Goal: Task Accomplishment & Management: Complete application form

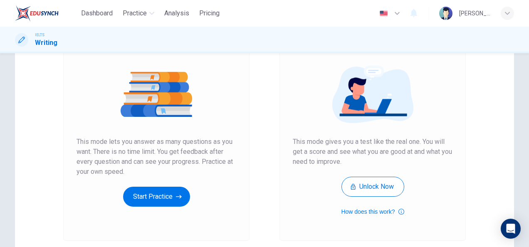
scroll to position [84, 0]
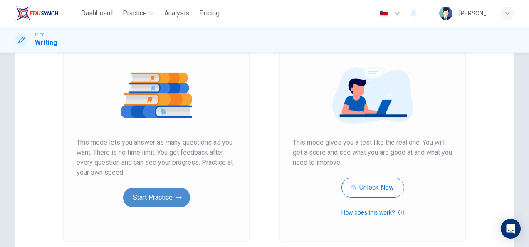
click at [169, 198] on button "Start Practice" at bounding box center [156, 197] width 67 height 20
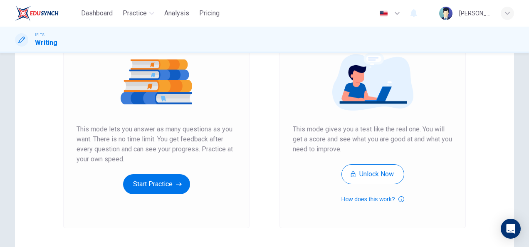
scroll to position [101, 0]
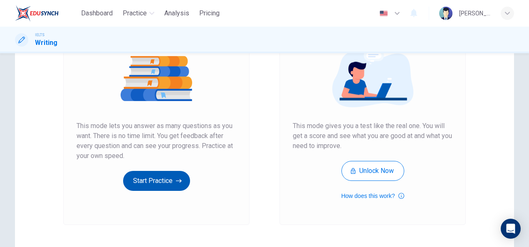
click at [162, 181] on button "Start Practice" at bounding box center [156, 181] width 67 height 20
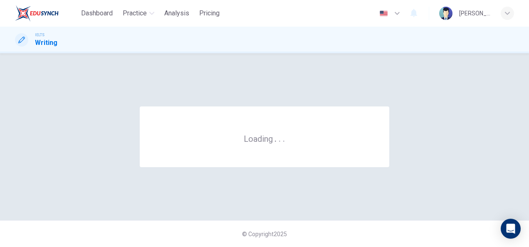
scroll to position [0, 0]
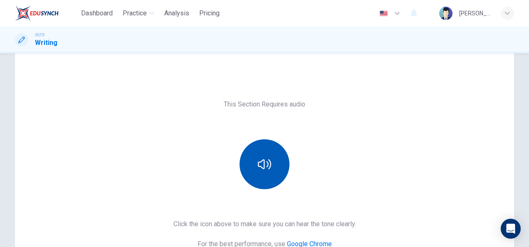
click at [258, 165] on icon "button" at bounding box center [264, 164] width 13 height 10
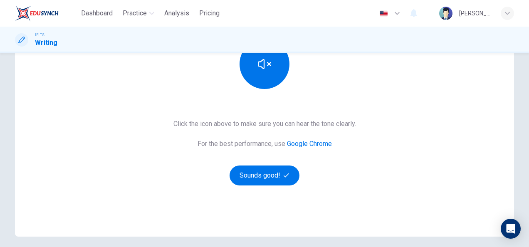
scroll to position [123, 0]
click at [260, 183] on button "Sounds good!" at bounding box center [264, 175] width 70 height 20
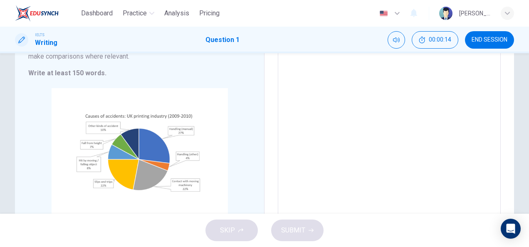
scroll to position [112, 0]
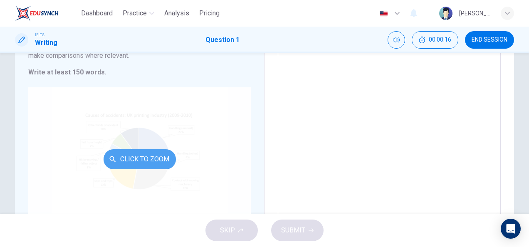
click at [156, 153] on button "Click to Zoom" at bounding box center [139, 159] width 72 height 20
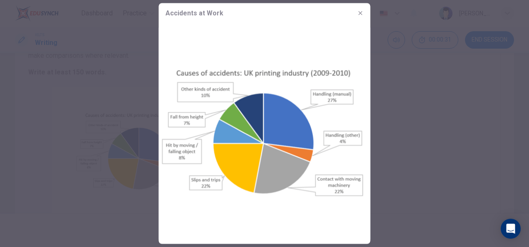
click at [376, 137] on div at bounding box center [264, 123] width 529 height 247
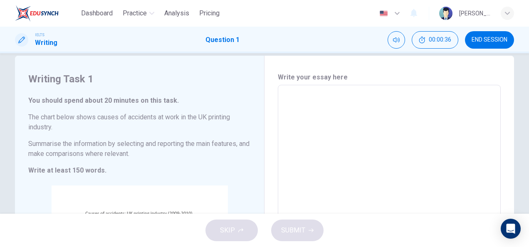
scroll to position [15, 0]
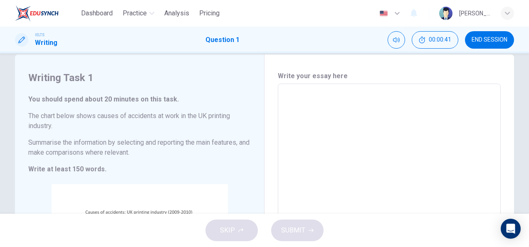
click at [307, 91] on textarea at bounding box center [388, 199] width 211 height 217
type textarea "G"
type textarea "x"
type textarea "Ge"
type textarea "x"
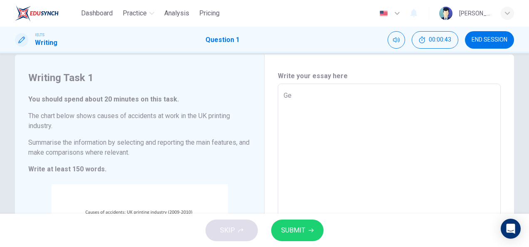
type textarea "Gen"
type textarea "x"
type textarea "Gene"
type textarea "x"
type textarea "Gener"
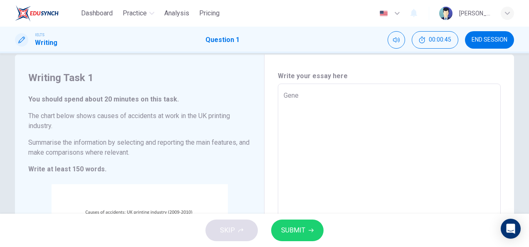
type textarea "x"
type textarea "Genera"
type textarea "x"
type textarea "General"
type textarea "x"
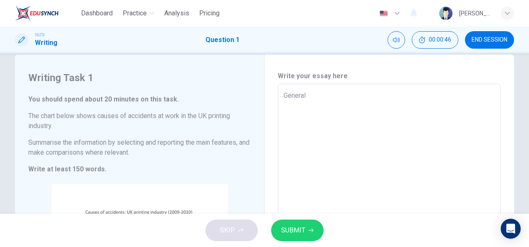
type textarea "Generall"
type textarea "x"
type textarea "Generally"
type textarea "x"
type textarea "Generally"
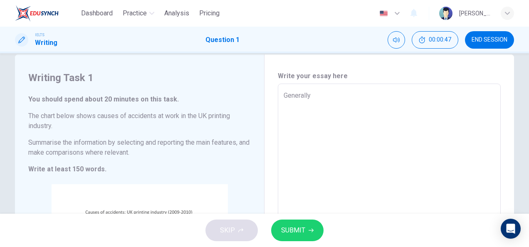
type textarea "x"
type textarea "Generally s"
type textarea "x"
type textarea "Generally sp"
type textarea "x"
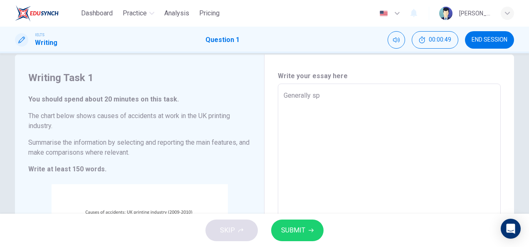
type textarea "Generally spe"
type textarea "x"
type textarea "Generally spea"
type textarea "x"
type textarea "Generally speak"
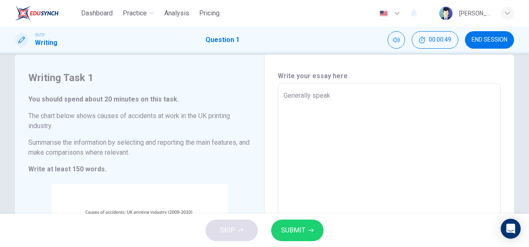
type textarea "x"
type textarea "Generally speaki"
type textarea "x"
type textarea "Generally speakin"
type textarea "x"
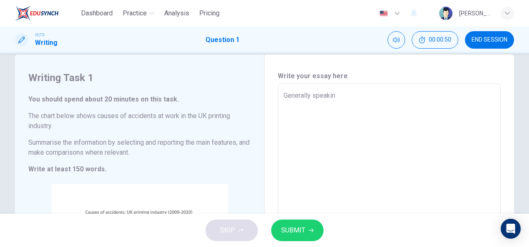
type textarea "Generally speaking"
type textarea "x"
type textarea "Generally speaking,"
type textarea "x"
type textarea "Generally speaking,"
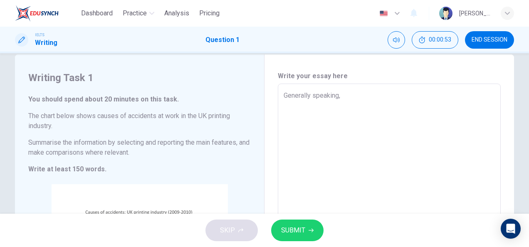
type textarea "x"
type textarea "Generally speaking, a"
type textarea "x"
type textarea "Generally speaking, as"
type textarea "x"
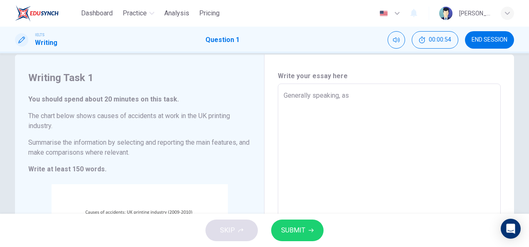
type textarea "Generally speaking, as"
type textarea "x"
type textarea "Generally speaking, as w"
type textarea "x"
type textarea "Generally speaking, as we"
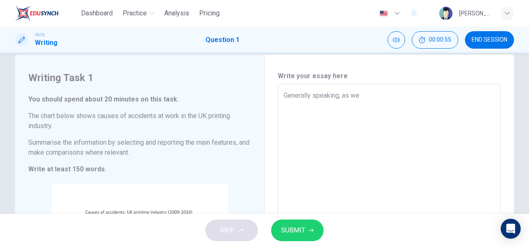
type textarea "x"
type textarea "Generally speaking, as we"
type textarea "x"
type textarea "Generally speaking, as we c"
type textarea "x"
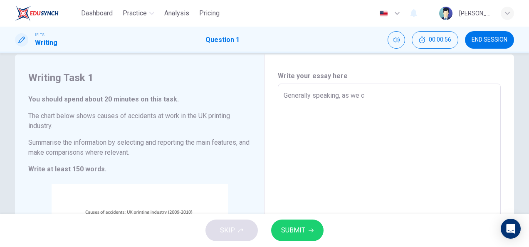
type textarea "Generally speaking, as we ca"
type textarea "x"
type textarea "Generally speaking, as we can"
type textarea "x"
type textarea "Generally speaking, as we can"
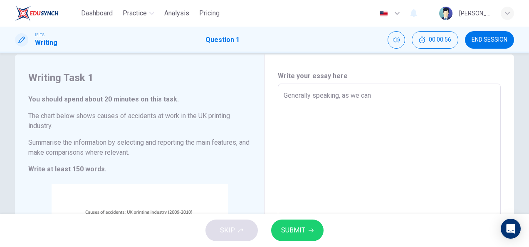
type textarea "x"
type textarea "Generally speaking, as we can s"
type textarea "x"
type textarea "Generally speaking, as we can se"
type textarea "x"
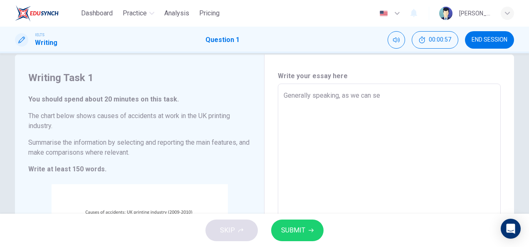
type textarea "Generally speaking, as we can see"
type textarea "x"
type textarea "Generally speaking, as we can see"
type textarea "x"
type textarea "Generally speaking, as we can see t"
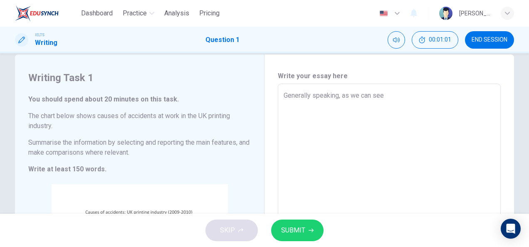
type textarea "x"
type textarea "Generally speaking, as we can see th"
type textarea "x"
type textarea "Generally speaking, as we can see the"
type textarea "x"
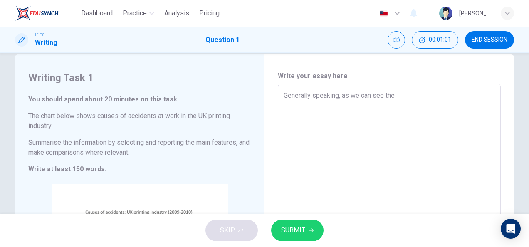
type textarea "Generally speaking, as we can see the"
type textarea "x"
type textarea "Generally speaking, as we can see the c"
type textarea "x"
type textarea "Generally speaking, as we can see the ca"
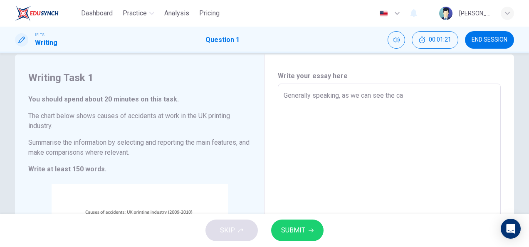
type textarea "x"
type textarea "Generally speaking, as we can see the cau"
type textarea "x"
type textarea "Generally speaking, as we can see the caus"
type textarea "x"
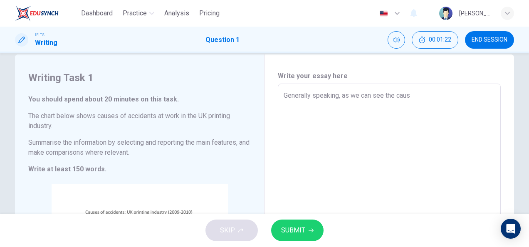
type textarea "Generally speaking, as we can see the cause"
type textarea "x"
type textarea "Generally speaking, as we can see the causes"
type textarea "x"
type textarea "Generally speaking, as we can see the causes"
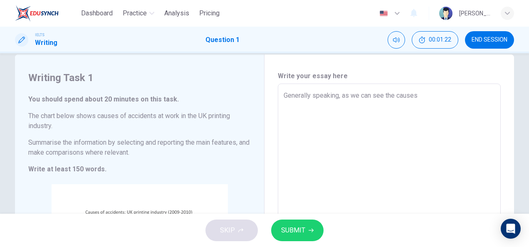
type textarea "x"
type textarea "Generally speaking, as we can see the causes o"
type textarea "x"
type textarea "Generally speaking, as we can see the causes of"
type textarea "x"
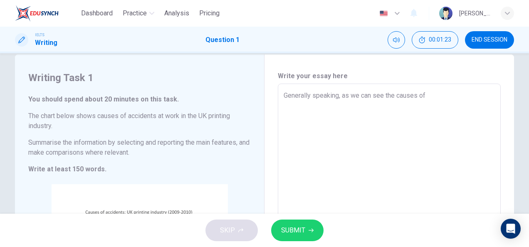
type textarea "Generally speaking, as we can see the causes of"
type textarea "x"
type textarea "Generally speaking, as we can see the causes of a"
type textarea "x"
type textarea "Generally speaking, as we can see the causes of ac"
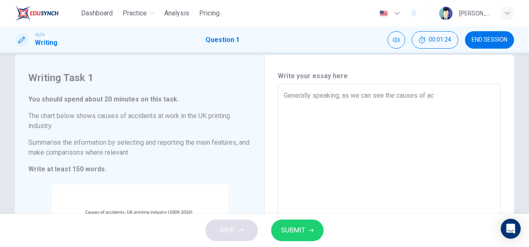
type textarea "x"
type textarea "Generally speaking, as we can see the causes of acc"
type textarea "x"
type textarea "Generally speaking, as we can see the causes of acci"
type textarea "x"
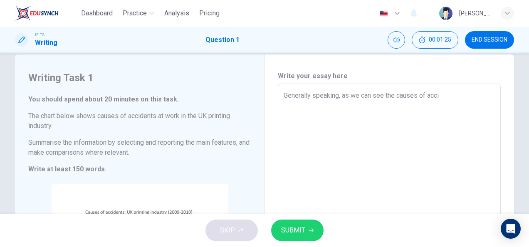
type textarea "Generally speaking, as we can see the causes of accid"
type textarea "x"
type textarea "Generally speaking, as we can see the causes of accide"
type textarea "x"
type textarea "Generally speaking, as we can see the causes of acciden"
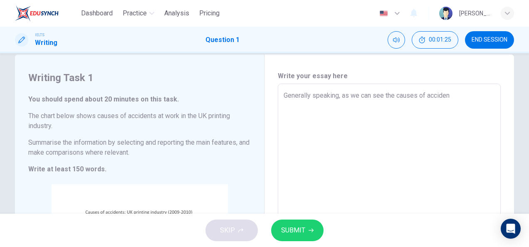
type textarea "x"
type textarea "Generally speaking, as we can see the causes of accident"
type textarea "x"
type textarea "Generally speaking, as we can see the causes of accidents"
type textarea "x"
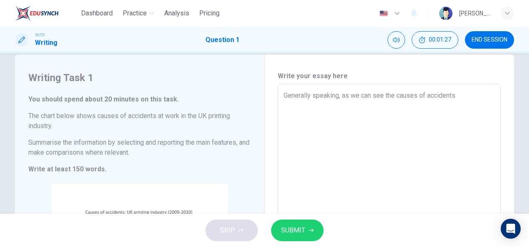
type textarea "Generally speaking, as we can see the causes of accidents"
type textarea "x"
type textarea "Generally speaking, as we can see the causes of accidents a"
type textarea "x"
type textarea "Generally speaking, as we can see the causes of accidents at"
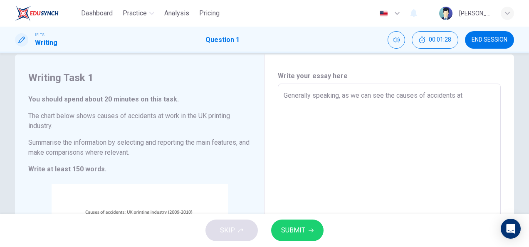
type textarea "x"
type textarea "Generally speaking, as we can see the causes of accidents at"
type textarea "x"
type textarea "Generally speaking, as we can see the causes of accidents at w"
type textarea "x"
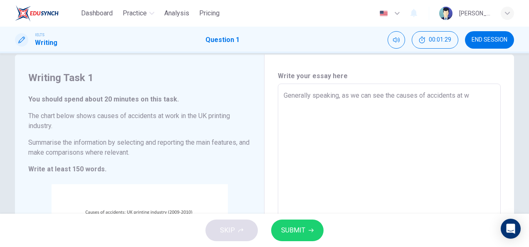
type textarea "Generally speaking, as we can see the causes of accidents at wo"
type textarea "x"
type textarea "Generally speaking, as we can see the causes of accidents at wor"
type textarea "x"
type textarea "Generally speaking, as we can see the causes of accidents at work"
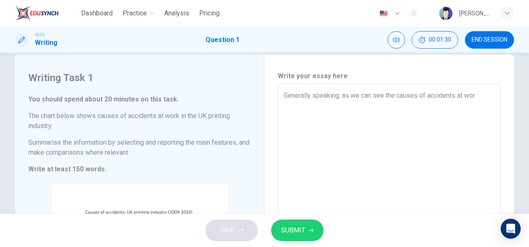
type textarea "x"
type textarea "Generally speaking, as we can see the causes of accidents at work"
type textarea "x"
type textarea "Generally speaking, as we can see the causes of accidents at work i"
type textarea "x"
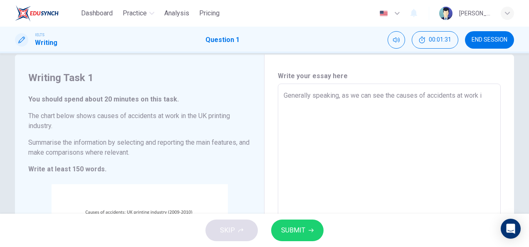
type textarea "Generally speaking, as we can see the causes of accidents at work in"
type textarea "x"
type textarea "Generally speaking, as we can see the causes of accidents at work in"
type textarea "x"
type textarea "Generally speaking, as we can see the causes of accidents at work in t"
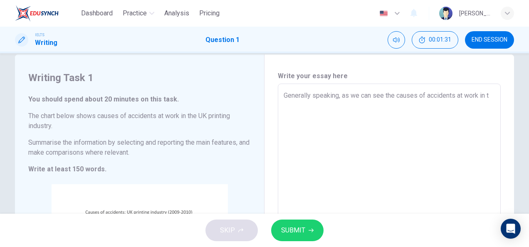
type textarea "x"
type textarea "Generally speaking, as we can see the causes of accidents at work in th"
type textarea "x"
type textarea "Generally speaking, as we can see the causes of accidents at work in the"
type textarea "x"
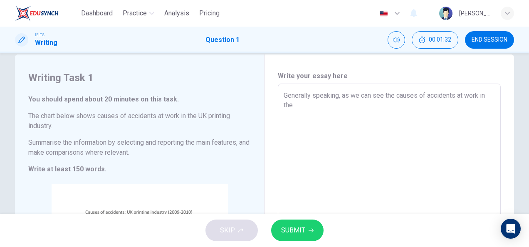
type textarea "Generally speaking, as we can see the causes of accidents at work in the"
type textarea "x"
type textarea "Generally speaking, as we can see the causes of accidents at work in the [GEOGR…"
type textarea "x"
type textarea "Generally speaking, as we can see the causes of accidents at work in the [GEOGR…"
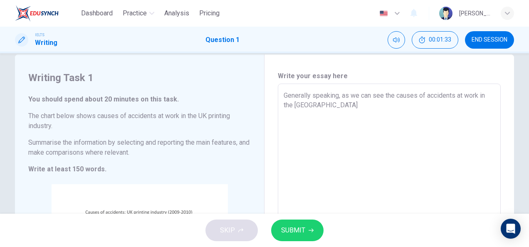
type textarea "x"
type textarea "Generally speaking, as we can see the causes of accidents at work in the [GEOGR…"
type textarea "x"
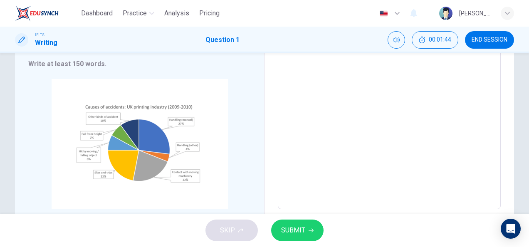
scroll to position [0, 0]
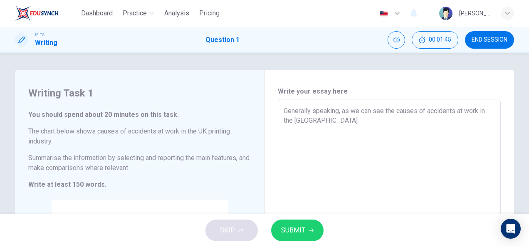
type textarea "Generally speaking, as we can see the causes of accidents at work in the [GEOGR…"
type textarea "x"
type textarea "Generally speaking, as we can see the causes of accidents at work in the [GEOGR…"
type textarea "x"
type textarea "Generally speaking, as we can see the causes of accidents at work in the [GEOGR…"
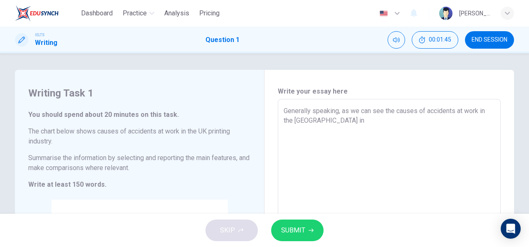
type textarea "x"
type textarea "Generally speaking, as we can see the causes of accidents at work in the [GEOGR…"
type textarea "x"
type textarea "Generally speaking, as we can see the causes of accidents at work in the [GEOGR…"
type textarea "x"
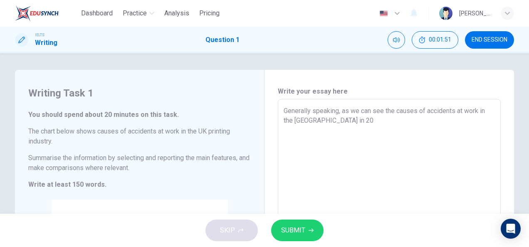
type textarea "Generally speaking, as we can see the causes of accidents at work in the [GEOGR…"
type textarea "x"
type textarea "Generally speaking, as we can see the causes of accidents at work in the [GEOGR…"
type textarea "x"
type textarea "Generally speaking, as we can see the causes of accidents at work in the [GEOGR…"
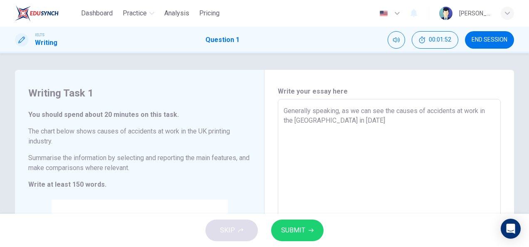
type textarea "x"
type textarea "Generally speaking, as we can see the causes of accidents at work in the [GEOGR…"
type textarea "x"
type textarea "Generally speaking, as we can see the causes of accidents at work in the [GEOGR…"
type textarea "x"
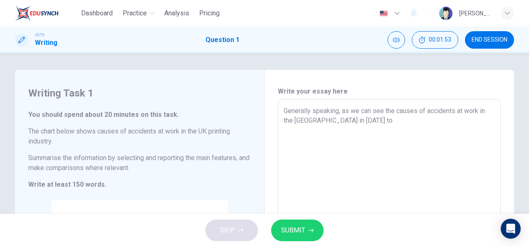
type textarea "Generally speaking, as we can see the causes of accidents at work in the [GEOGR…"
type textarea "x"
type textarea "Generally speaking, as we can see the causes of accidents at work in the [GEOGR…"
type textarea "x"
type textarea "Generally speaking, as we can see the causes of accidents at work in the [GEOGR…"
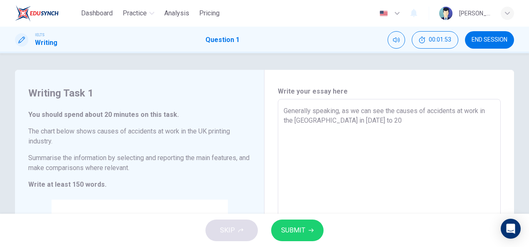
type textarea "x"
type textarea "Generally speaking, as we can see the causes of accidents at work in the [GEOGR…"
type textarea "x"
type textarea "Generally speaking, as we can see the causes of accidents at work in the [GEOGR…"
type textarea "x"
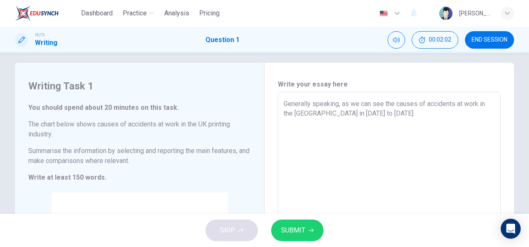
scroll to position [8, 0]
type textarea "Generally speaking, as we can see the causes of accidents at work in the [GEOGR…"
type textarea "x"
type textarea "Generally speaking, as we can see the causes of accidents at work in the [GEOGR…"
type textarea "x"
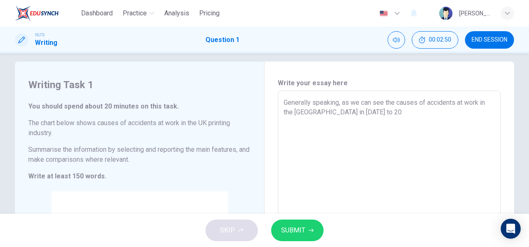
type textarea "Generally speaking, as we can see the causes of accidents at work in the [GEOGR…"
type textarea "x"
type textarea "Generally speaking, as we can see the causes of accidents at work in the [GEOGR…"
type textarea "x"
type textarea "Generally speaking, as we can see the causes of accidents at work in the [GEOGR…"
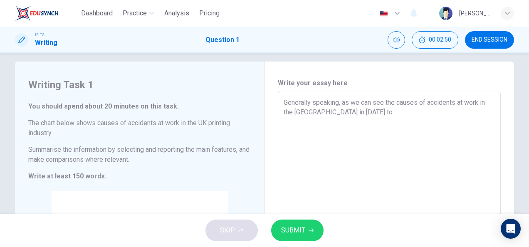
type textarea "x"
type textarea "Generally speaking, as we can see the causes of accidents at work in the [GEOGR…"
type textarea "x"
type textarea "Generally speaking, as we can see the causes of accidents at work in the [GEOGR…"
type textarea "x"
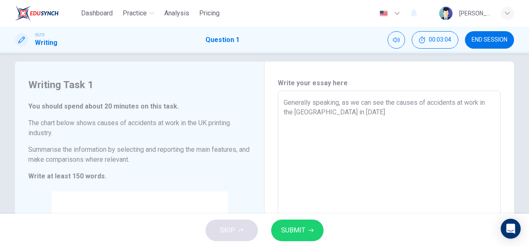
type textarea "Generally speaking, as we can see the causes of accidents at work in the [GEOGR…"
type textarea "x"
type textarea "Generally speaking, as we can see the causes of accidents at work in the [GEOGR…"
type textarea "x"
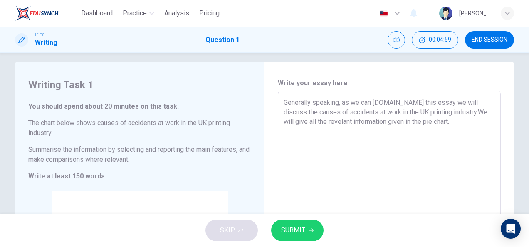
drag, startPoint x: 402, startPoint y: 111, endPoint x: 379, endPoint y: 108, distance: 23.8
click at [379, 108] on textarea "Generally speaking, as we can [DOMAIN_NAME] this essay we will discuss the caus…" at bounding box center [388, 206] width 211 height 217
click at [392, 109] on textarea "Generally speaking, as we can [DOMAIN_NAME] this essay we will discuss the caus…" at bounding box center [388, 206] width 211 height 217
click at [421, 123] on textarea "Generally speaking, as we can [DOMAIN_NAME] this essay we will discuss the caus…" at bounding box center [388, 206] width 211 height 217
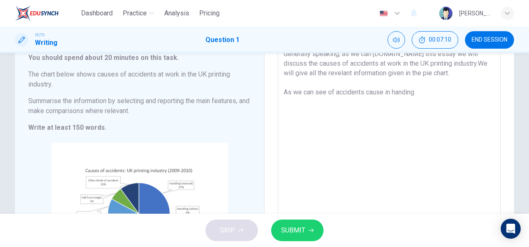
scroll to position [60, 0]
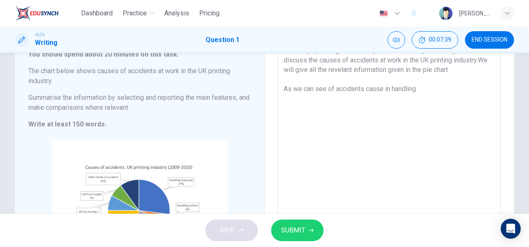
click at [326, 89] on textarea "Generally speaking, as we can [DOMAIN_NAME] this essay we will discuss the caus…" at bounding box center [388, 154] width 211 height 217
drag, startPoint x: 427, startPoint y: 87, endPoint x: 326, endPoint y: 100, distance: 102.3
click at [326, 100] on textarea "Generally speaking, as we can [DOMAIN_NAME] this essay we will discuss the caus…" at bounding box center [388, 154] width 211 height 217
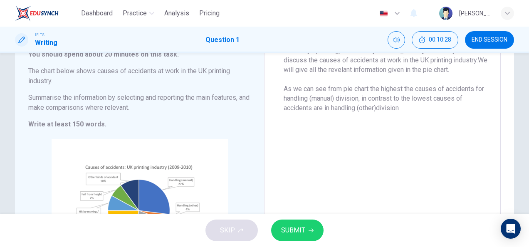
click at [377, 106] on textarea "Generally speaking, as we can [DOMAIN_NAME] this essay we will discuss the caus…" at bounding box center [388, 154] width 211 height 217
click at [433, 108] on textarea "Generally speaking, as we can [DOMAIN_NAME] this essay we will discuss the caus…" at bounding box center [388, 154] width 211 height 217
click at [360, 101] on textarea "Generally speaking, as we can [DOMAIN_NAME] this essay we will discuss the caus…" at bounding box center [388, 154] width 211 height 217
click at [358, 101] on textarea "Generally speaking, as we can [DOMAIN_NAME] this essay we will discuss the caus…" at bounding box center [388, 154] width 211 height 217
click at [511, 227] on icon "Open Intercom Messenger" at bounding box center [510, 228] width 10 height 11
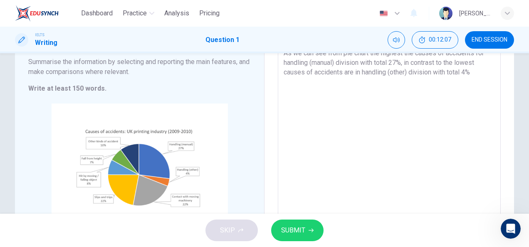
scroll to position [96, 0]
click at [485, 89] on textarea "Generally speaking, as we can [DOMAIN_NAME] this essay we will discuss the caus…" at bounding box center [388, 118] width 211 height 217
click at [374, 92] on textarea "Generally speaking, as we can [DOMAIN_NAME] this essay we will discuss the caus…" at bounding box center [388, 118] width 211 height 217
click at [480, 75] on textarea "Generally speaking, as we can [DOMAIN_NAME] this essay we will discuss the caus…" at bounding box center [388, 118] width 211 height 217
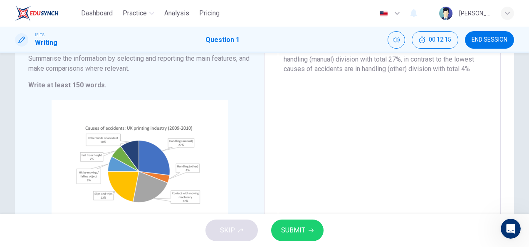
scroll to position [100, 0]
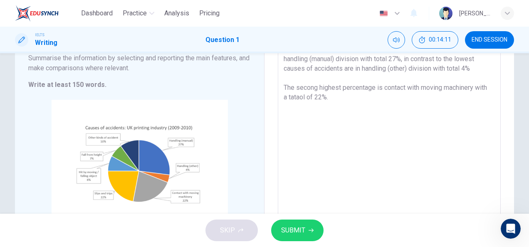
click at [310, 98] on textarea "Generally speaking, as we can [DOMAIN_NAME] this essay we will discuss the caus…" at bounding box center [388, 114] width 211 height 217
click at [313, 97] on textarea "Generally speaking, as we can [DOMAIN_NAME] this essay we will discuss the caus…" at bounding box center [388, 114] width 211 height 217
click at [306, 97] on textarea "Generally speaking, as we can [DOMAIN_NAME] this essay we will discuss the caus…" at bounding box center [388, 114] width 211 height 217
click at [348, 88] on textarea "Generally speaking, as we can [DOMAIN_NAME] this essay we will discuss the caus…" at bounding box center [388, 114] width 211 height 217
click at [349, 96] on textarea "Generally speaking, as we can [DOMAIN_NAME] this essay we will discuss the caus…" at bounding box center [388, 114] width 211 height 217
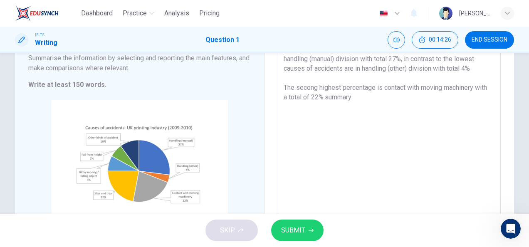
click at [338, 97] on textarea "Generally speaking, as we can [DOMAIN_NAME] this essay we will discuss the caus…" at bounding box center [388, 114] width 211 height 217
click at [341, 96] on textarea "Generally speaking, as we can [DOMAIN_NAME] this essay we will discuss the caus…" at bounding box center [388, 114] width 211 height 217
click at [377, 100] on textarea "Generally speaking, as we can [DOMAIN_NAME] this essay we will discuss the caus…" at bounding box center [388, 114] width 211 height 217
click at [315, 88] on textarea "Generally speaking, as we can [DOMAIN_NAME] this essay we will discuss the caus…" at bounding box center [388, 114] width 211 height 217
click at [376, 101] on textarea "Generally speaking, as we can [DOMAIN_NAME] this essay we will discuss the caus…" at bounding box center [388, 114] width 211 height 217
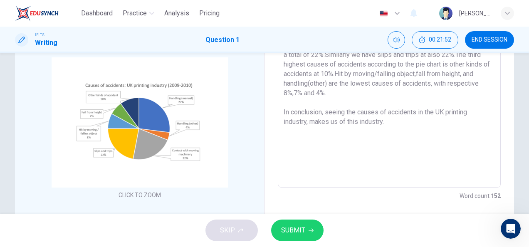
scroll to position [142, 0]
click at [312, 220] on button "SUBMIT" at bounding box center [297, 230] width 52 height 22
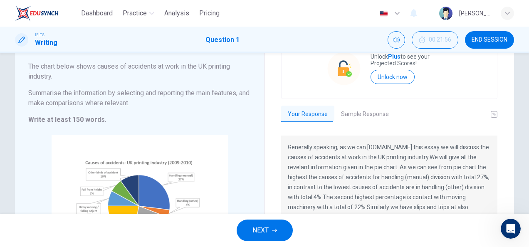
scroll to position [170, 0]
